Goal: Transaction & Acquisition: Purchase product/service

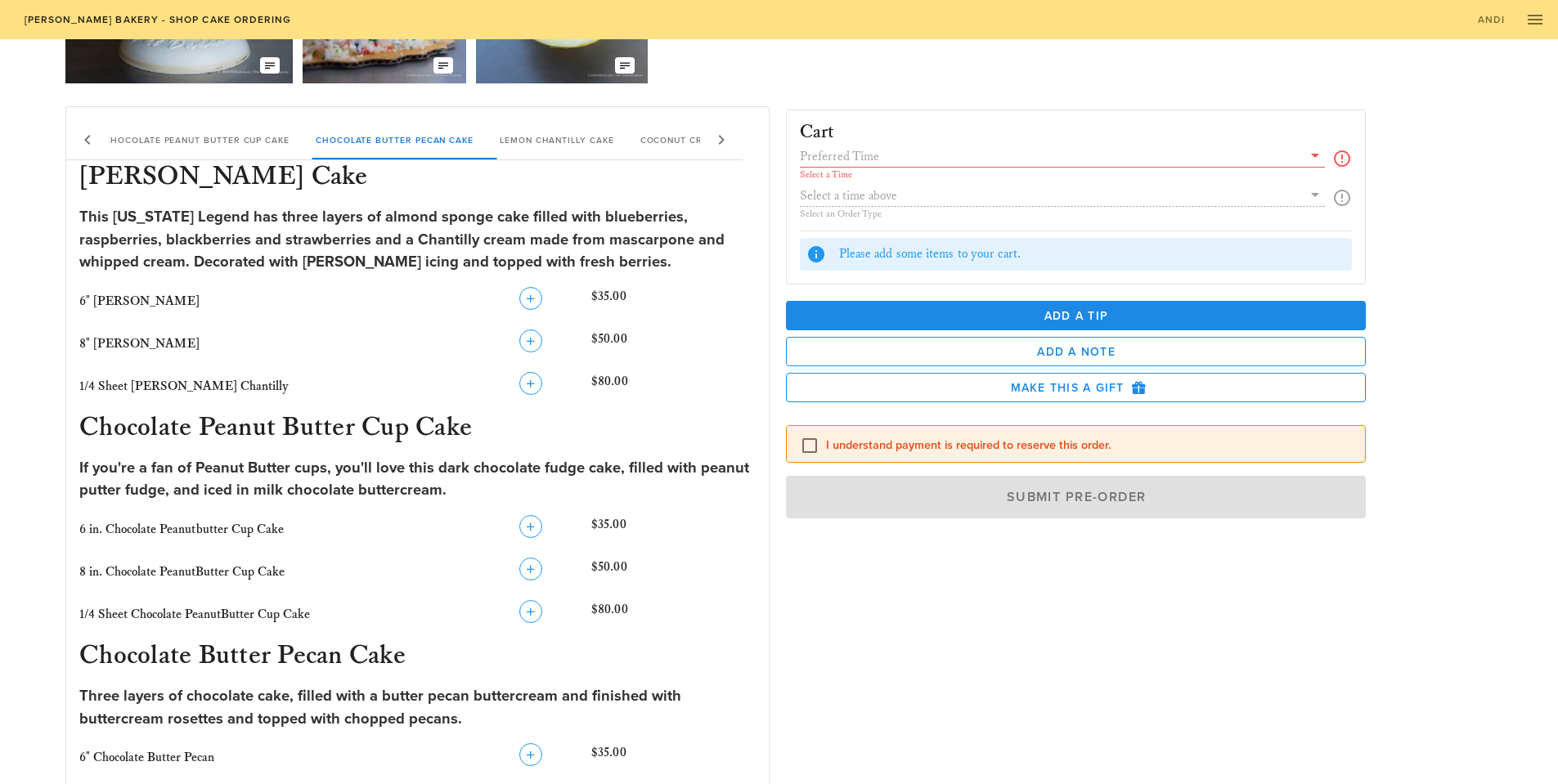
scroll to position [245, 0]
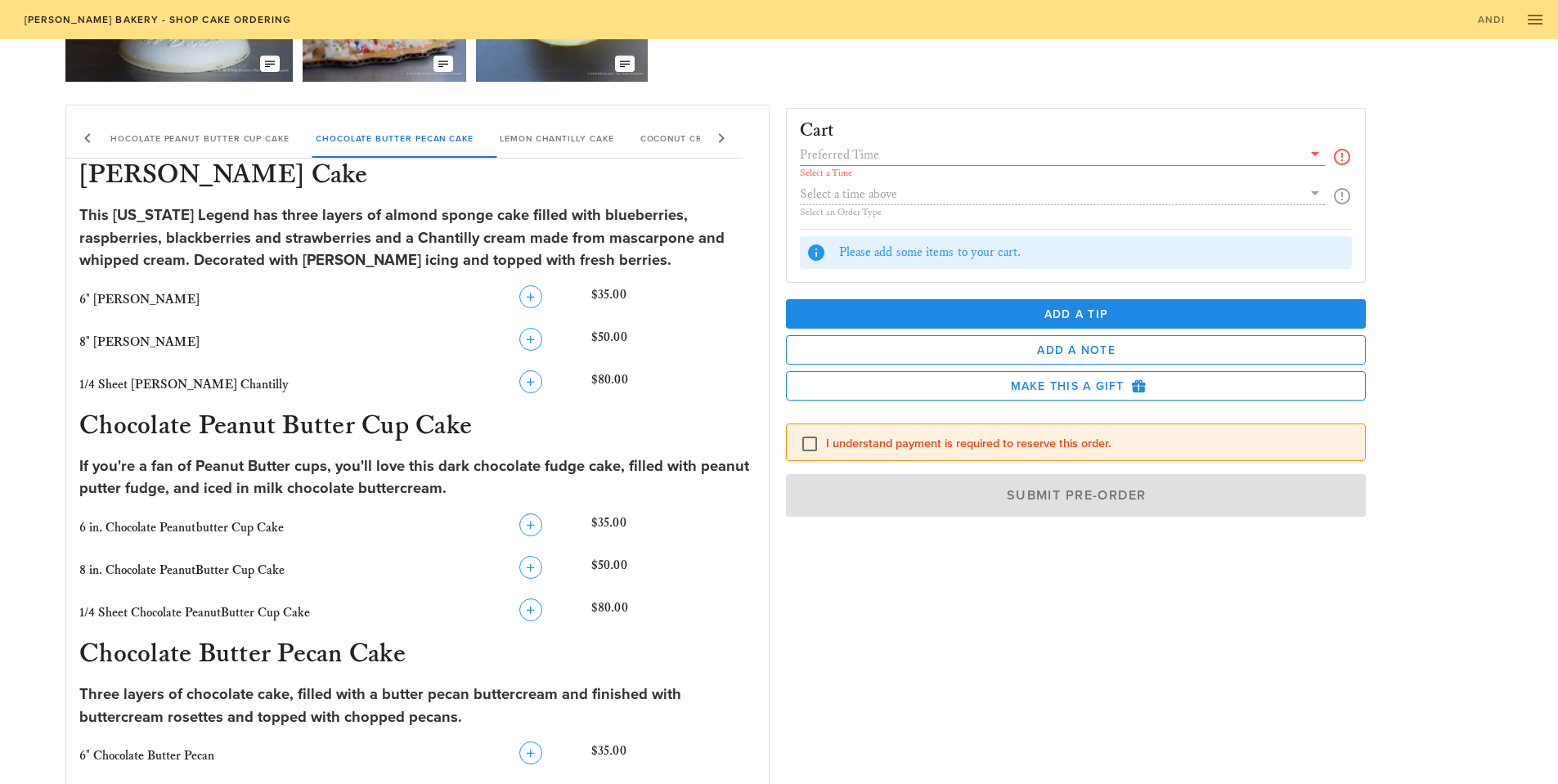
click at [923, 156] on input "text" at bounding box center [1051, 154] width 503 height 21
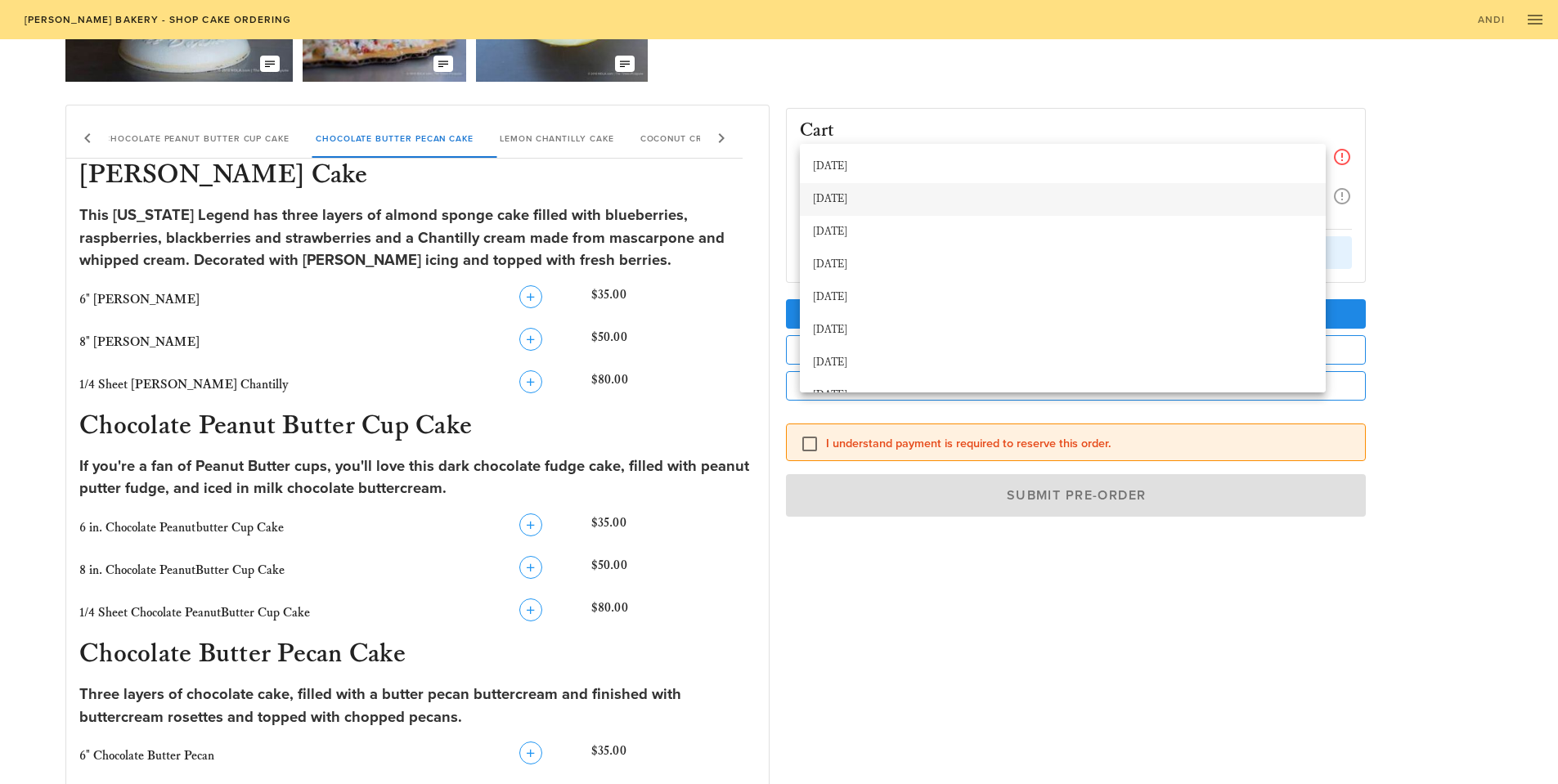
click at [868, 199] on div "[DATE]" at bounding box center [1063, 199] width 500 height 13
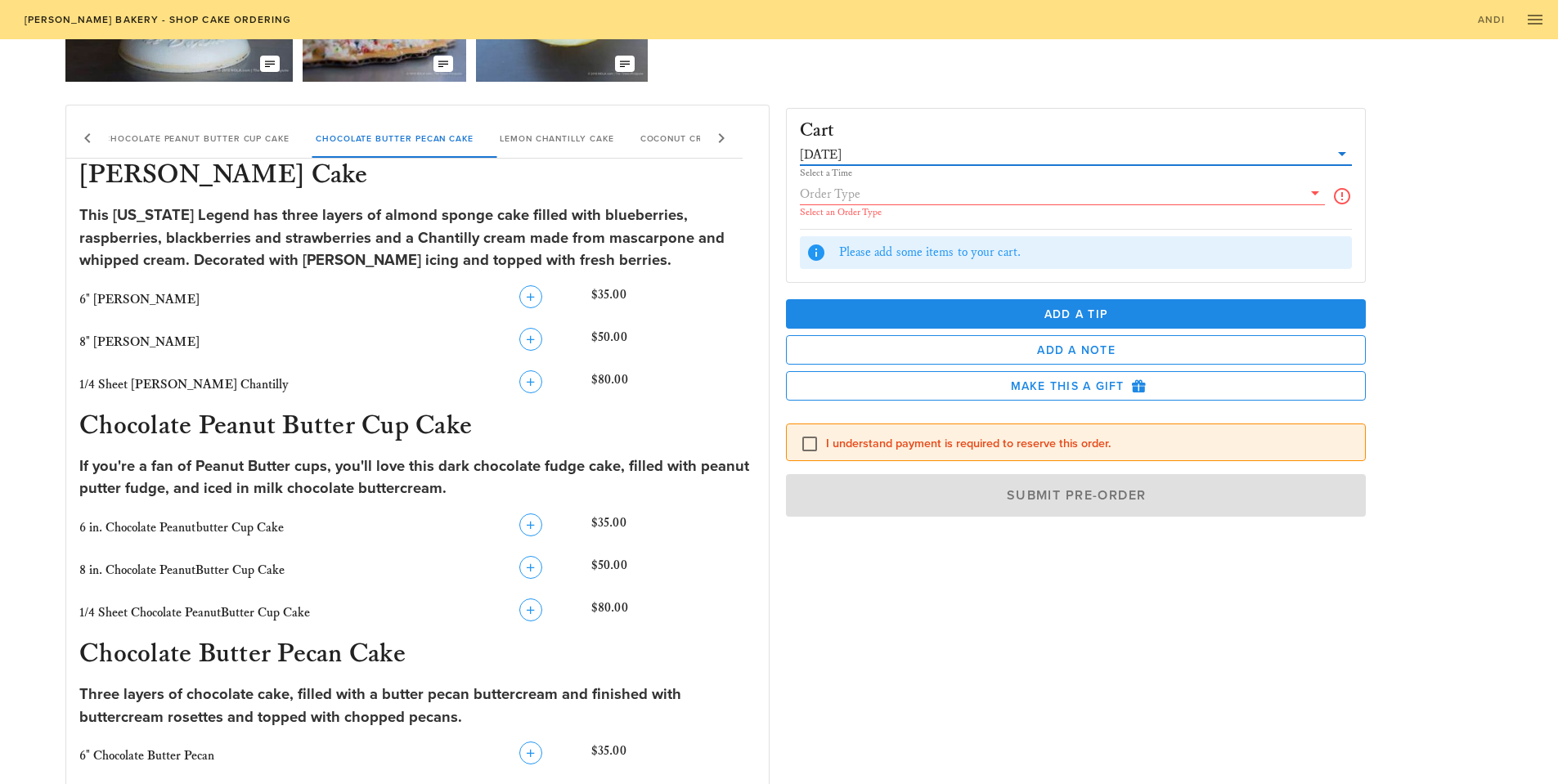
click at [870, 200] on input "text" at bounding box center [1051, 194] width 503 height 21
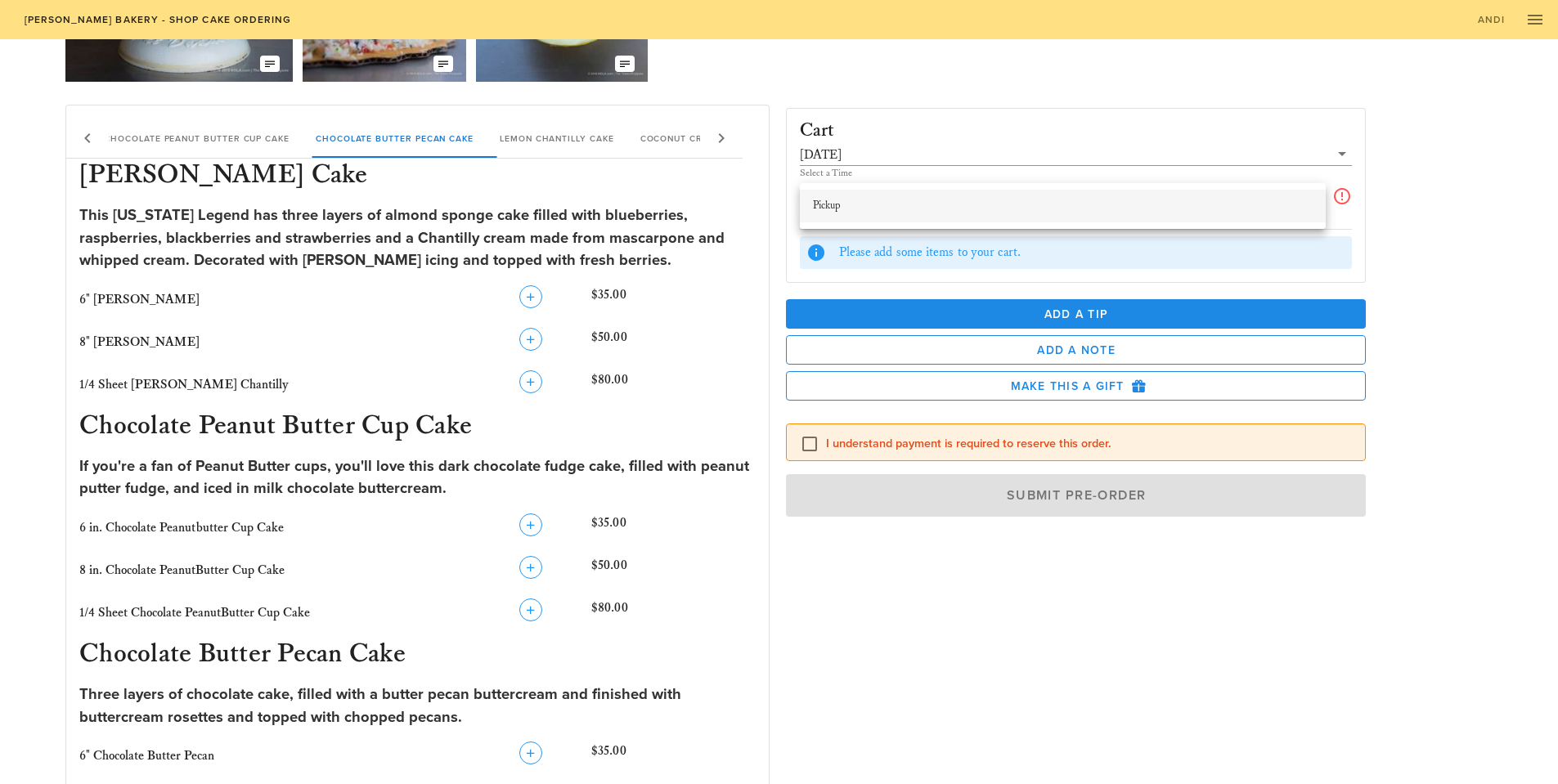
click at [857, 208] on div "Pickup" at bounding box center [1063, 206] width 500 height 13
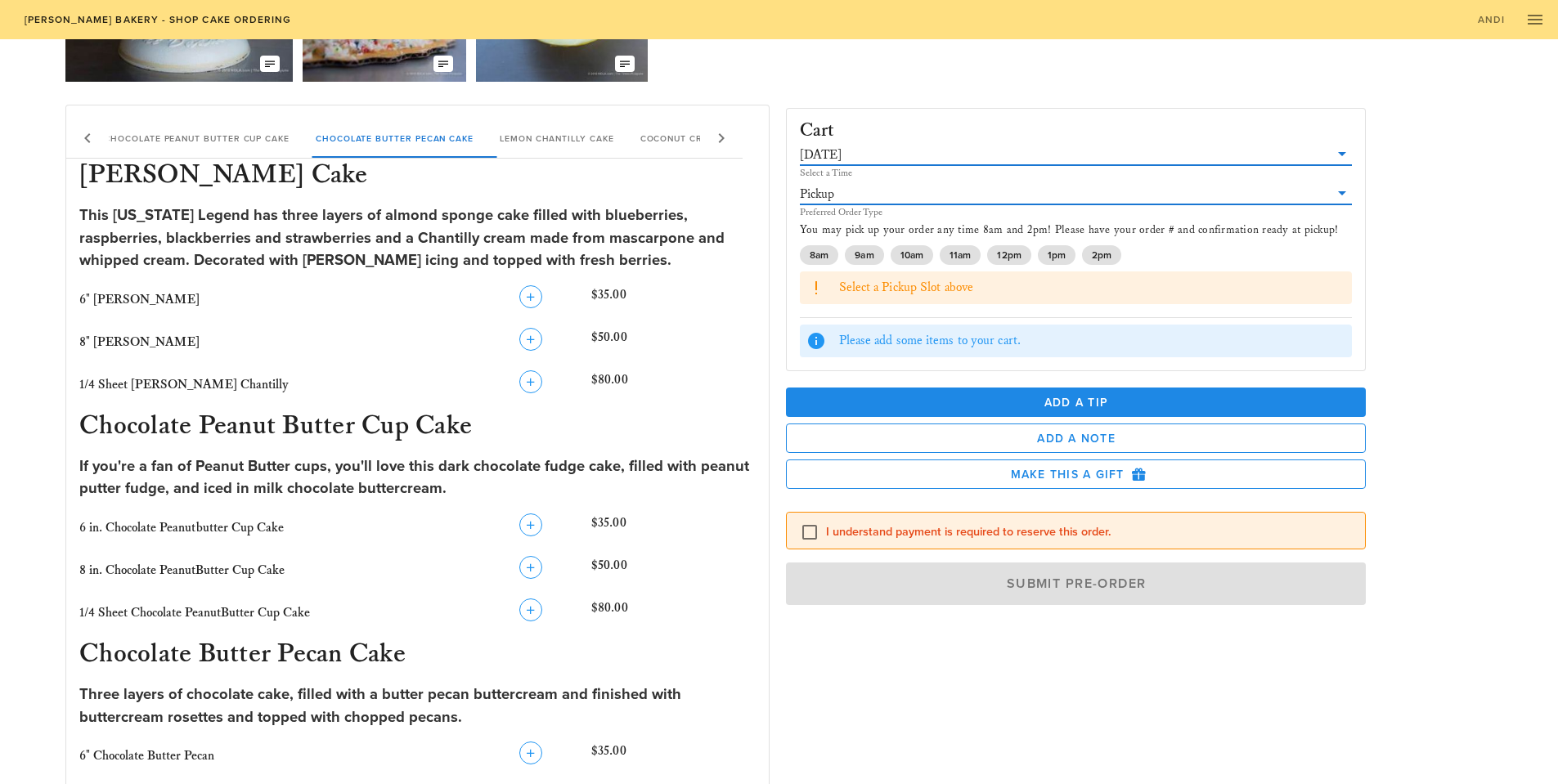
click at [890, 152] on input "text" at bounding box center [1087, 154] width 485 height 21
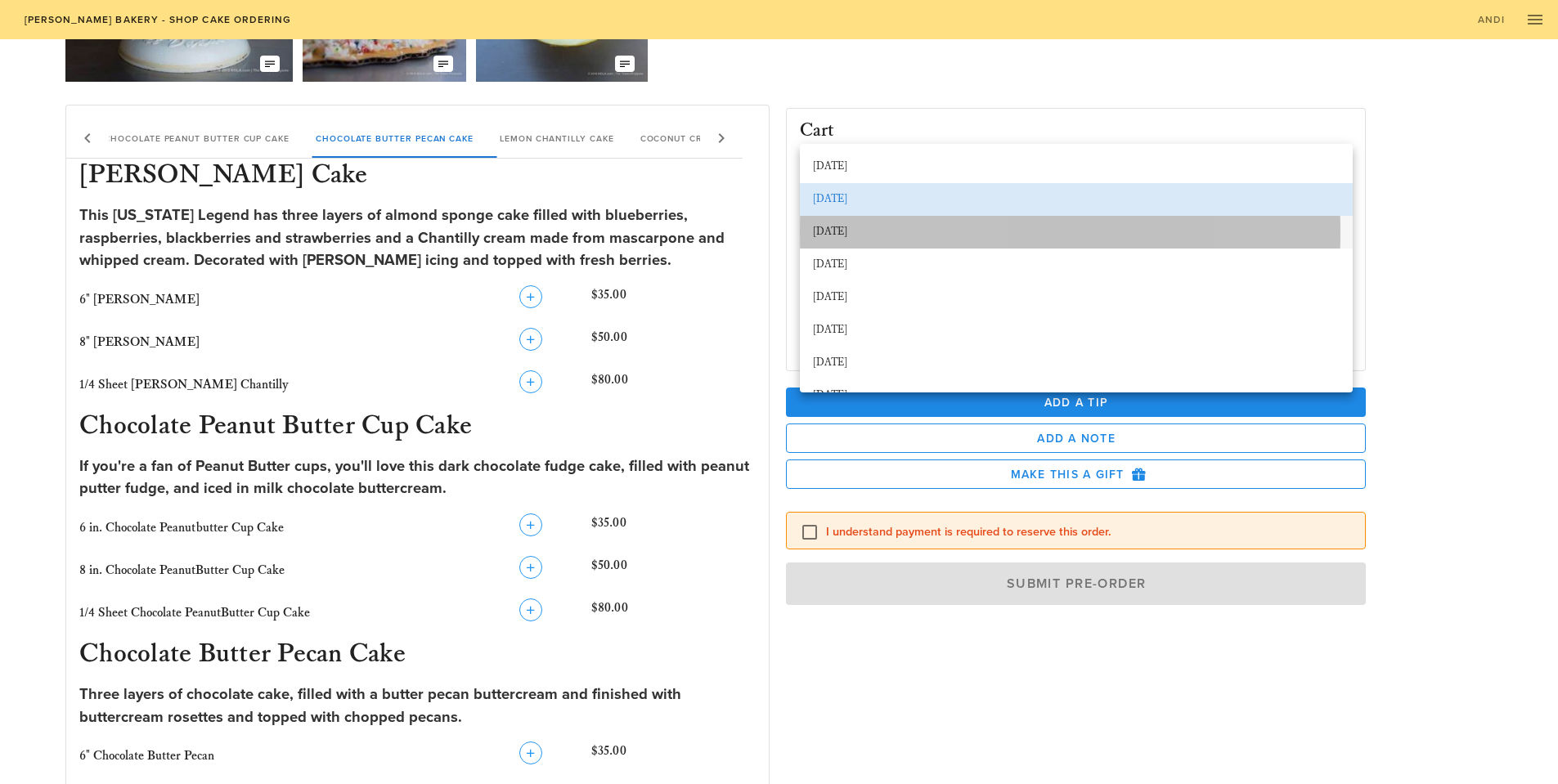
click at [862, 235] on div "[DATE]" at bounding box center [1076, 232] width 527 height 13
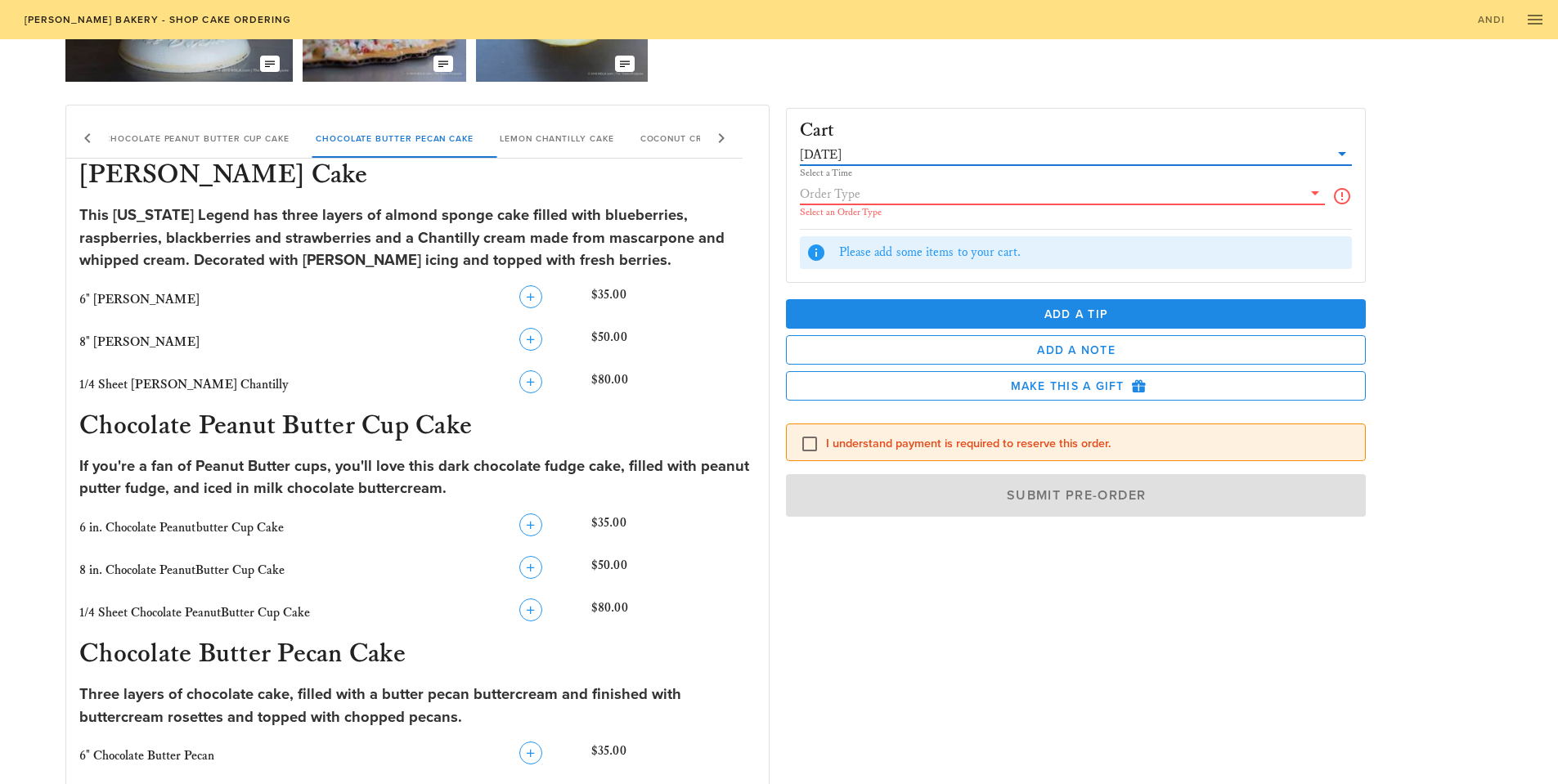
click at [890, 201] on input "text" at bounding box center [1051, 194] width 503 height 21
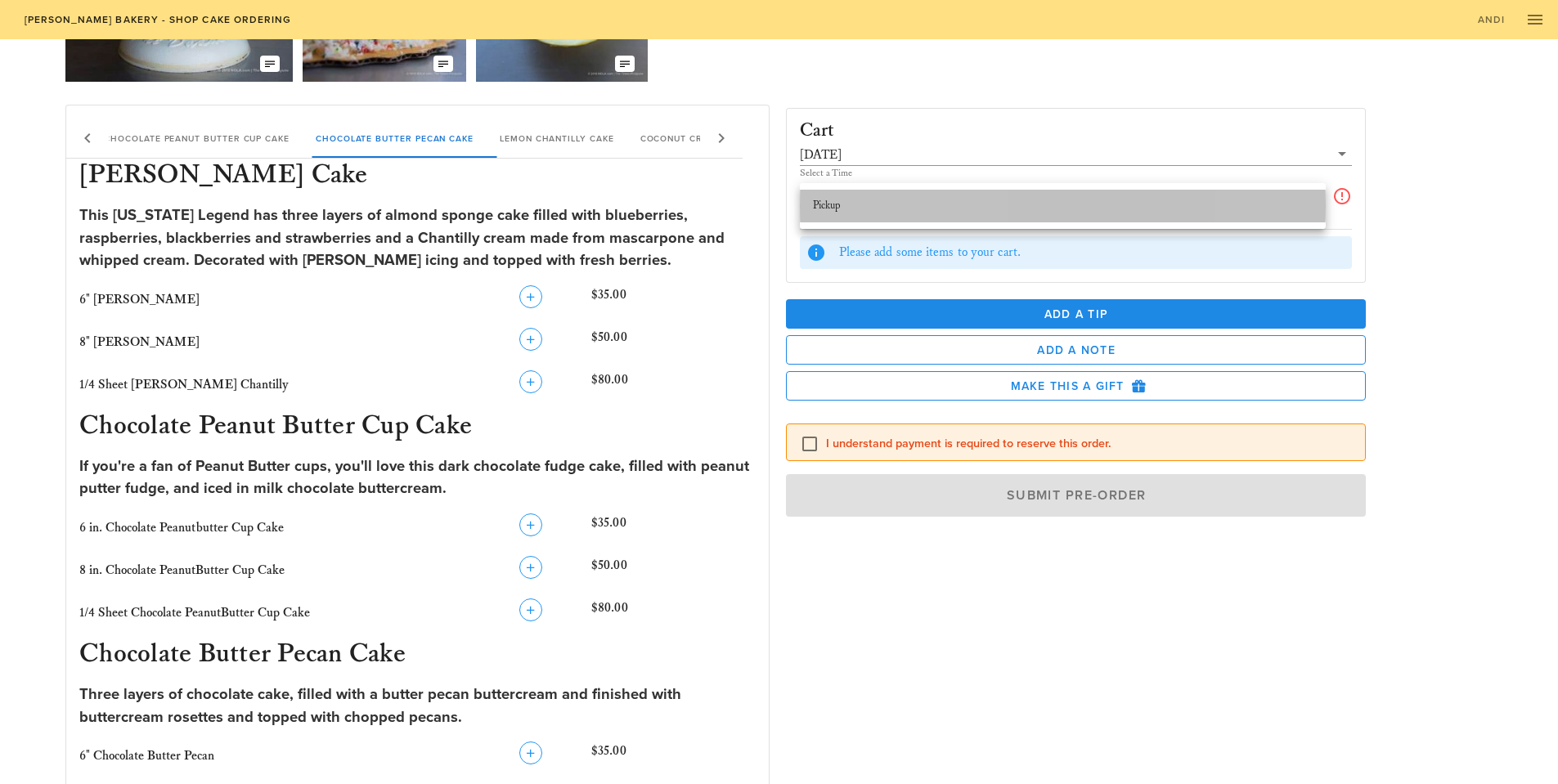
click at [885, 209] on div "Pickup" at bounding box center [1063, 206] width 500 height 13
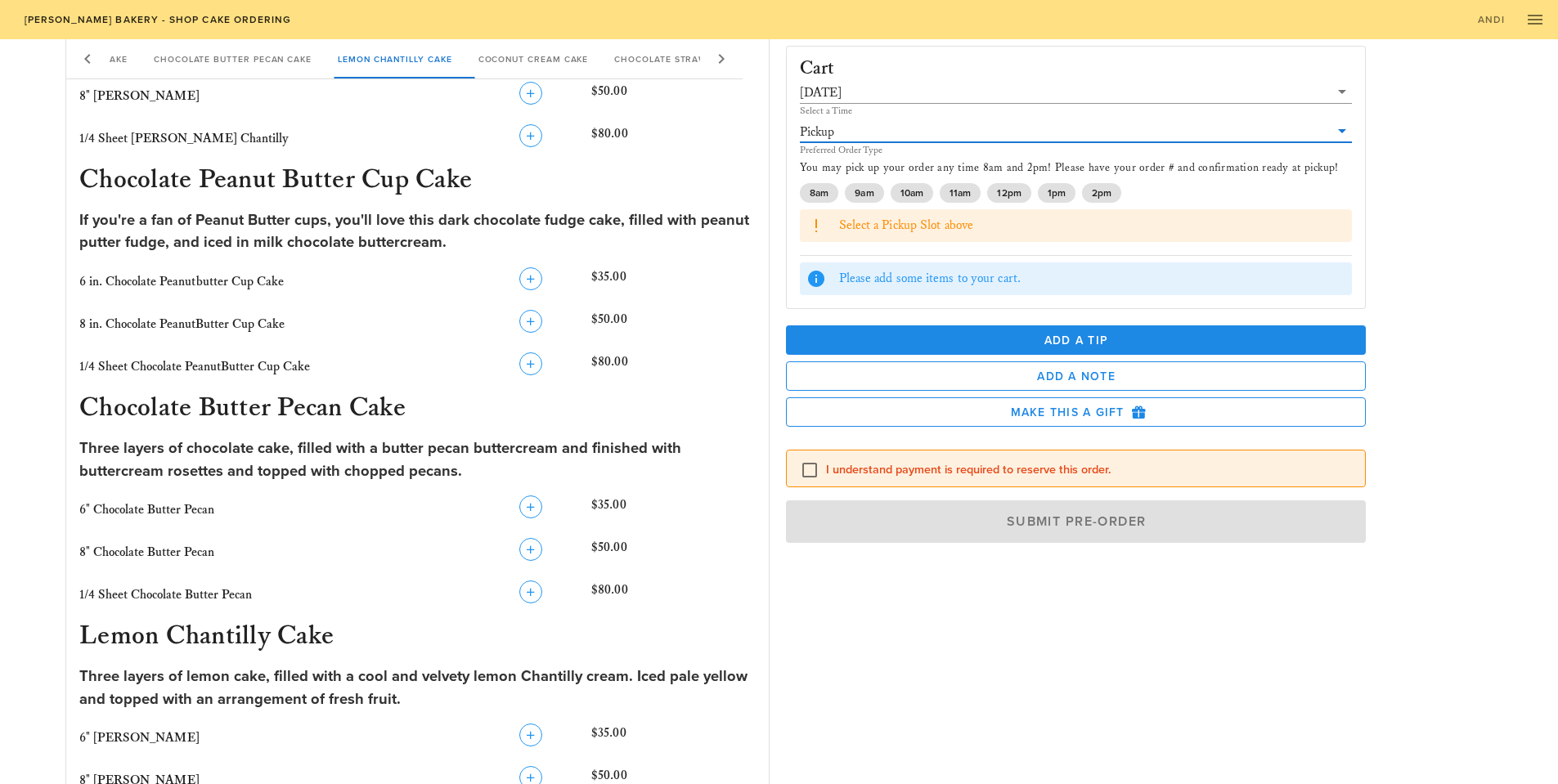
scroll to position [491, 0]
click at [263, 287] on span "6 in. Chocolate Peanutbutter Cup Cake" at bounding box center [181, 283] width 204 height 16
click at [246, 282] on span "6 in. Chocolate Peanutbutter Cup Cake" at bounding box center [181, 283] width 204 height 16
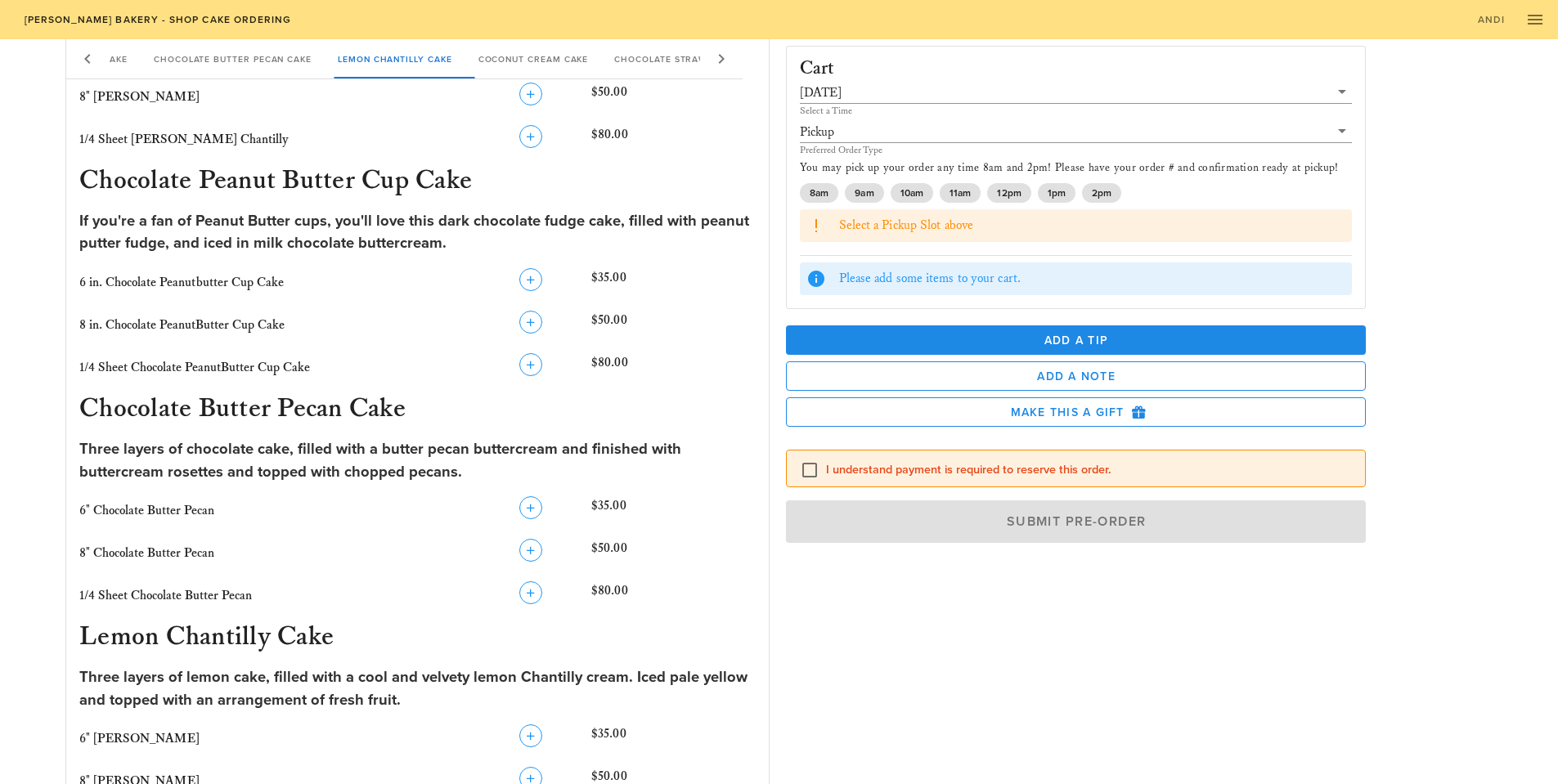
click at [271, 242] on div "If you're a fan of Peanut Butter cups, you'll love this dark chocolate fudge ca…" at bounding box center [417, 233] width 676 height 45
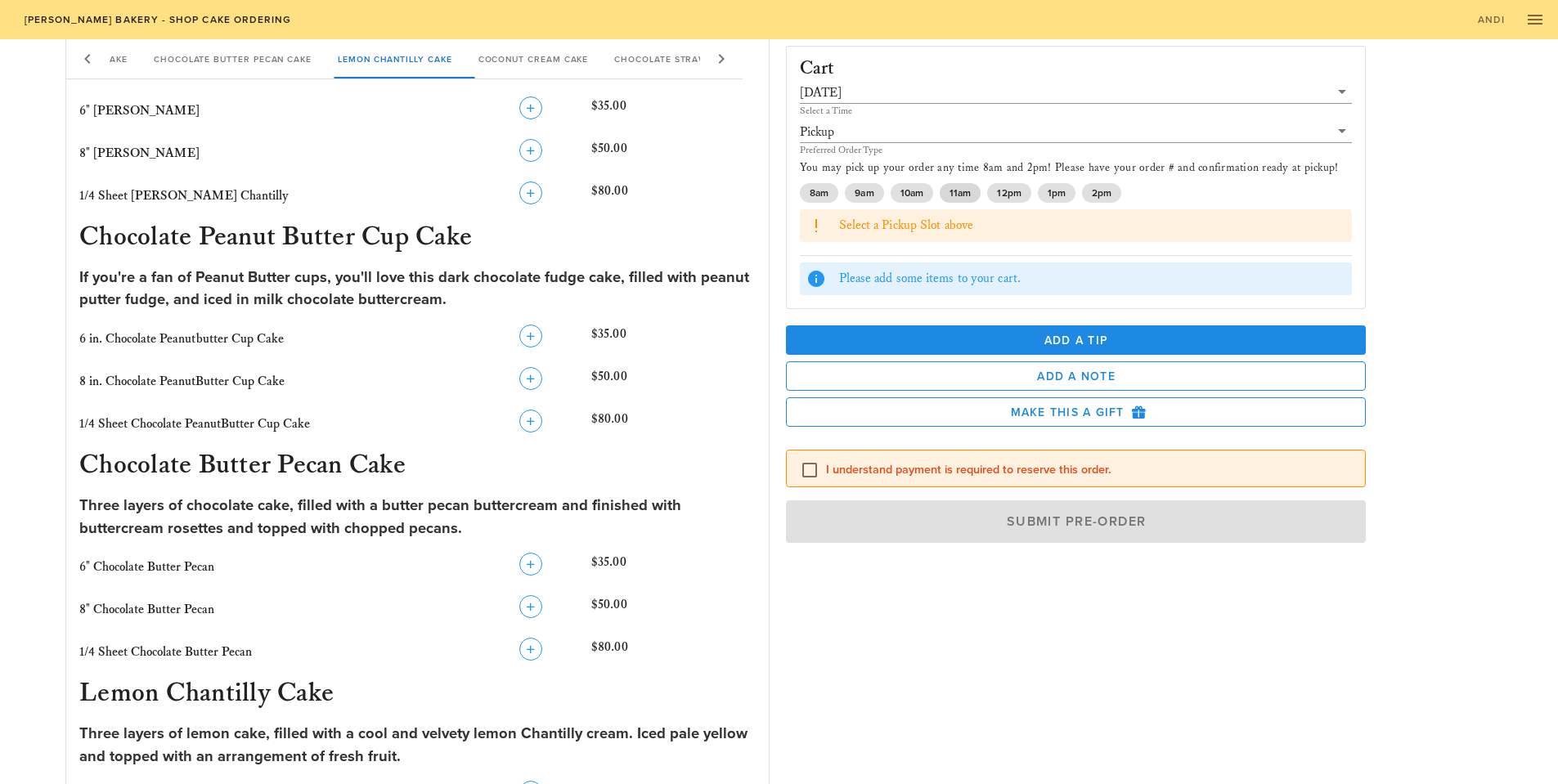
scroll to position [409, 0]
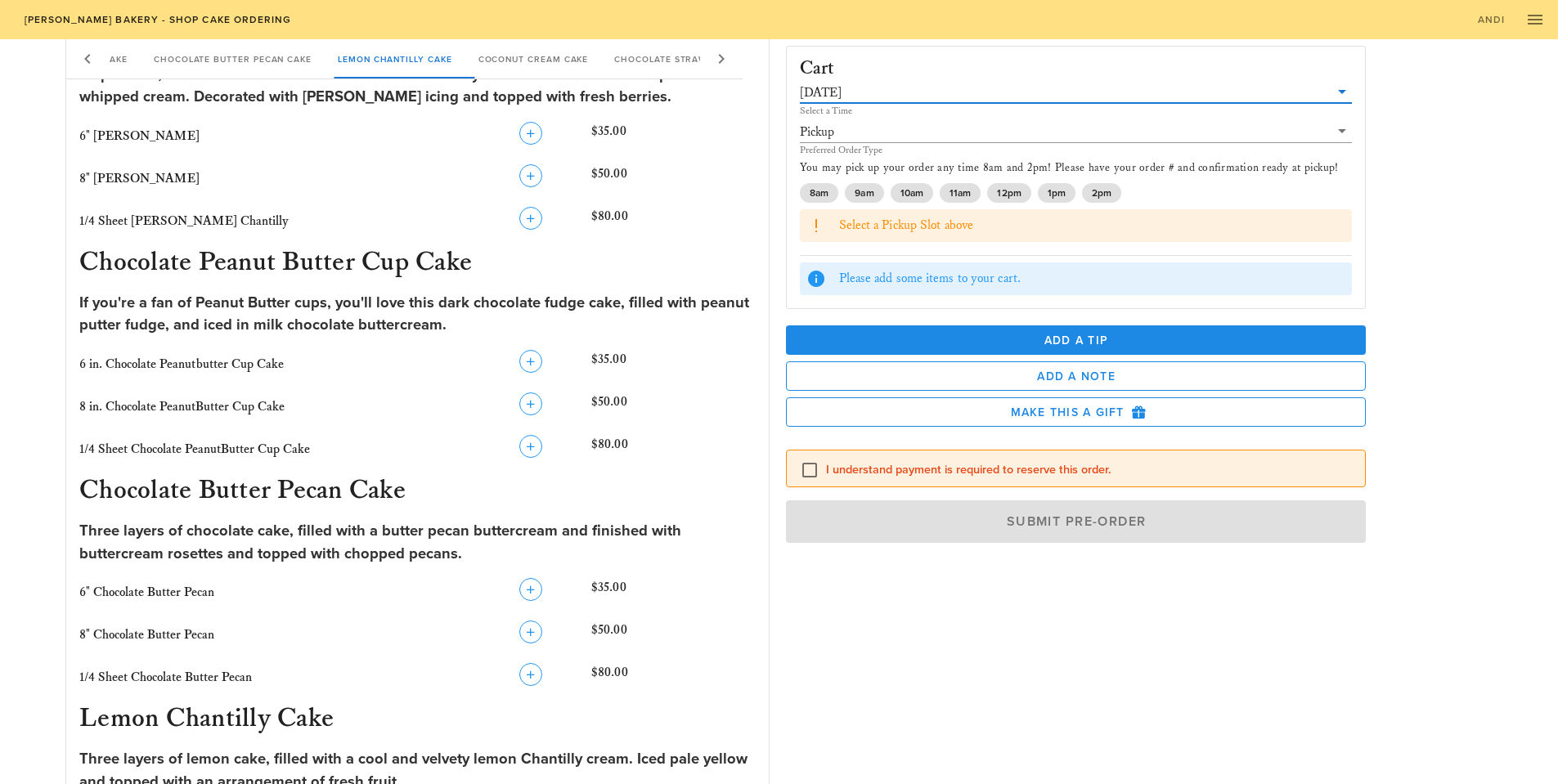
click at [897, 87] on input "text" at bounding box center [1087, 92] width 485 height 21
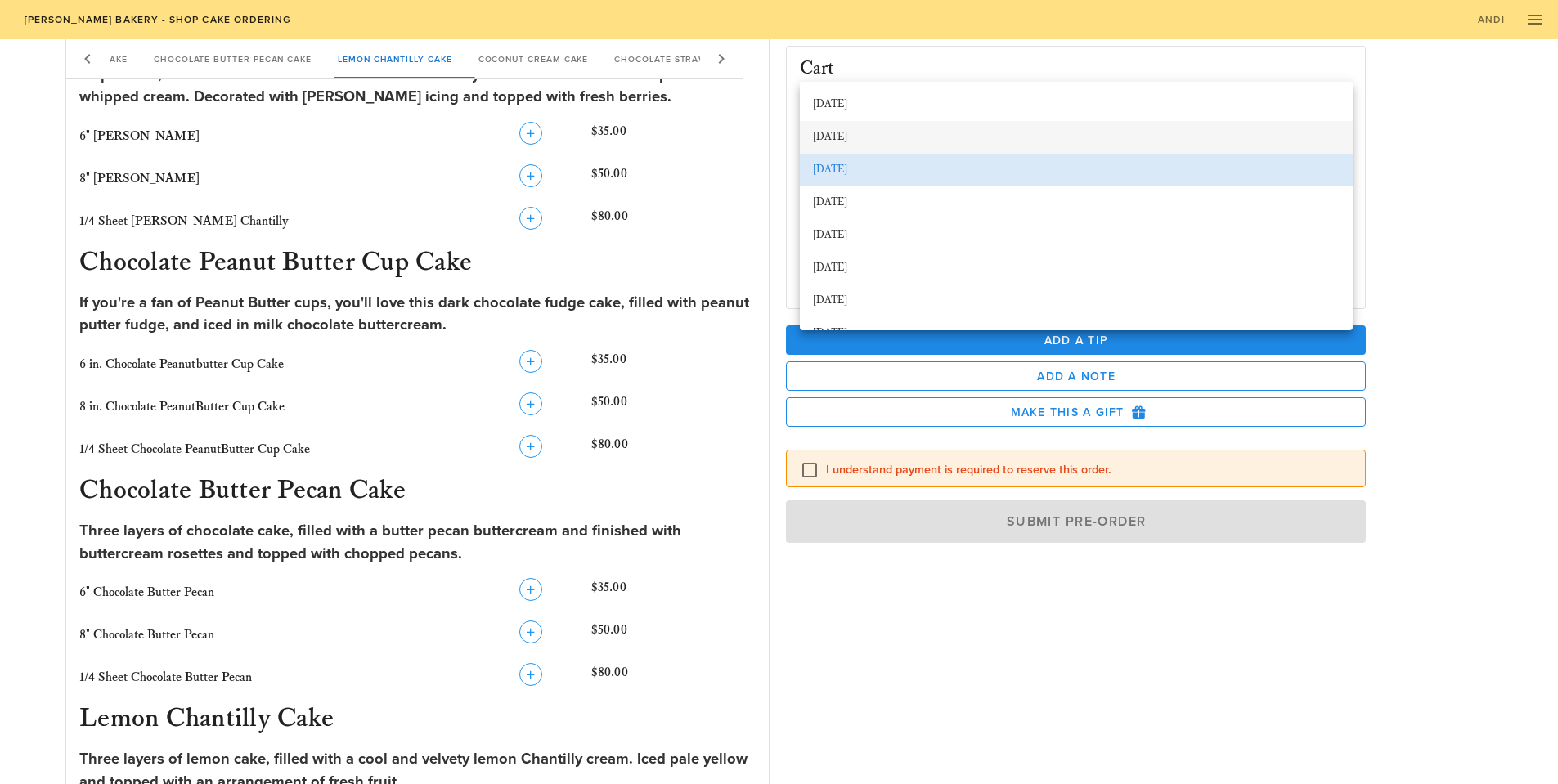
click at [885, 135] on div "[DATE]" at bounding box center [1076, 137] width 527 height 13
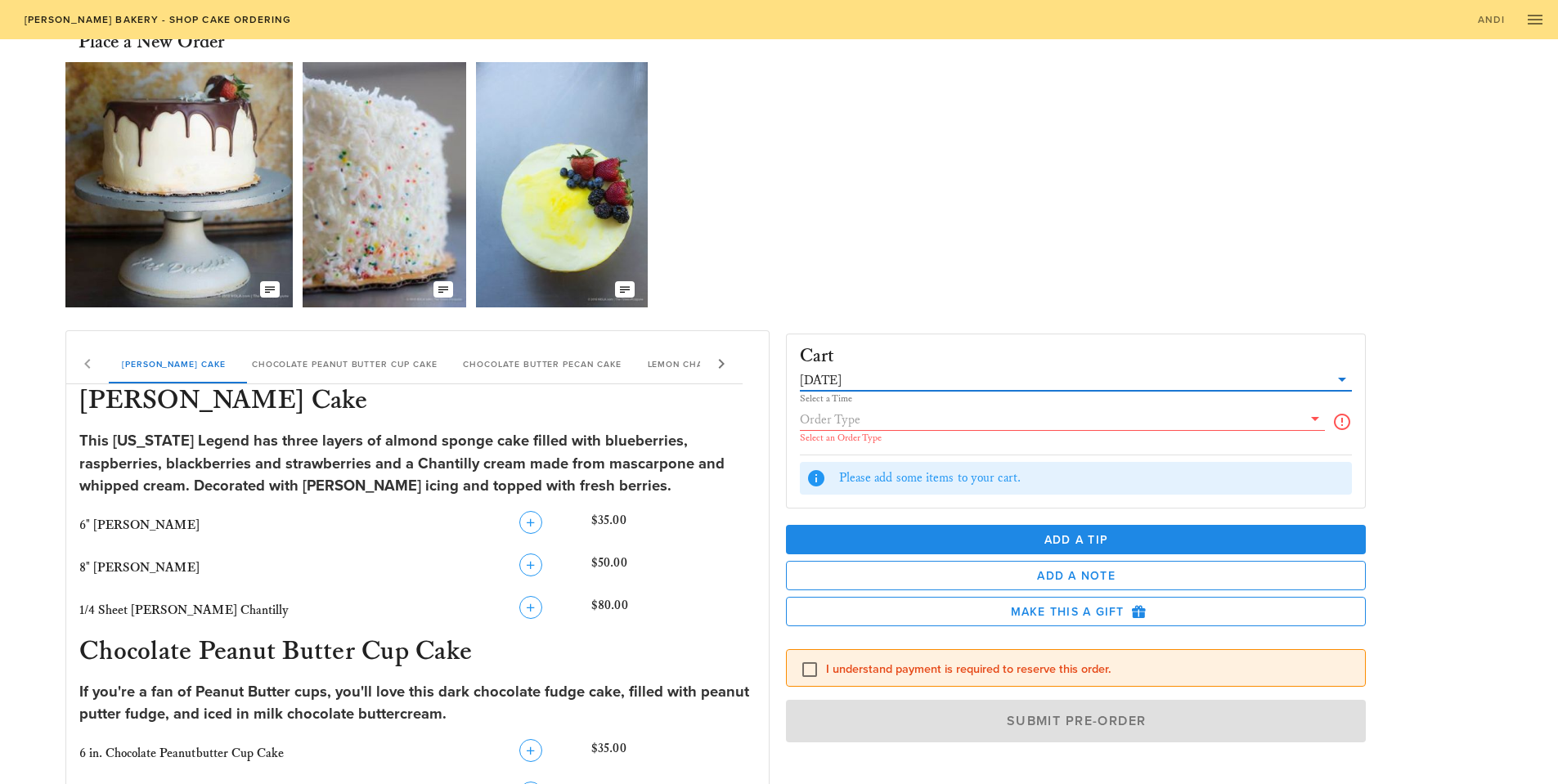
scroll to position [0, 0]
